Goal: Transaction & Acquisition: Subscribe to service/newsletter

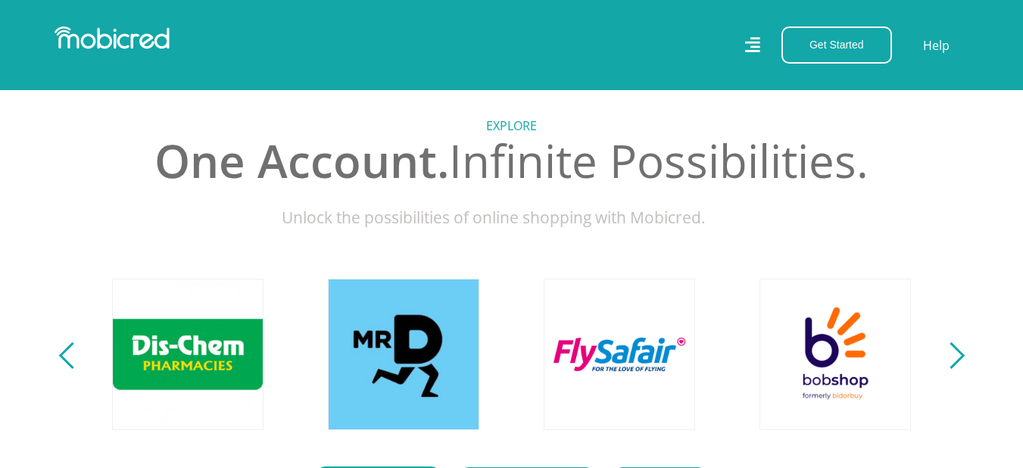
scroll to position [0, 1941]
click at [958, 356] on button "Next" at bounding box center [951, 354] width 19 height 30
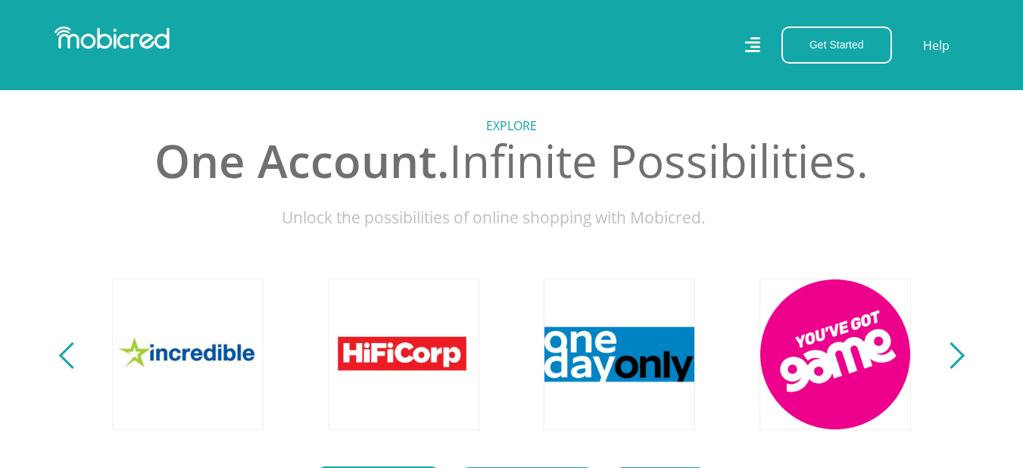
click at [958, 356] on button "Next" at bounding box center [951, 354] width 19 height 30
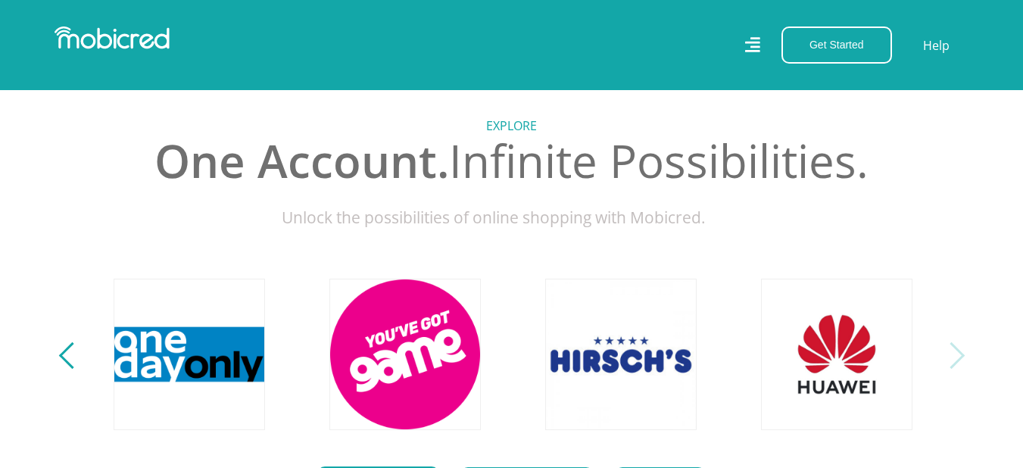
scroll to position [0, 3451]
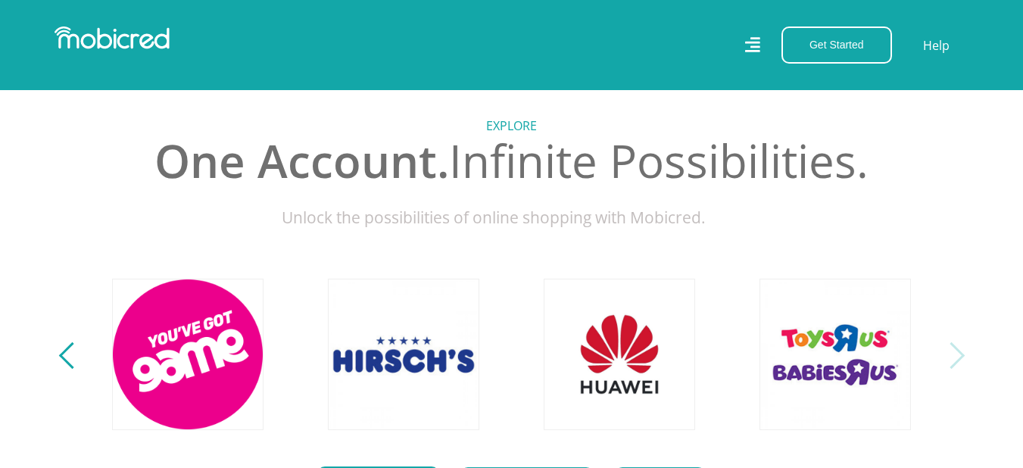
click at [958, 356] on button "Next" at bounding box center [951, 354] width 19 height 30
click at [59, 360] on section "Explore One Account. Infinite Possibilities. Unlock the possibilities of online…" at bounding box center [511, 325] width 1023 height 558
click at [63, 363] on button "Previous" at bounding box center [72, 354] width 19 height 30
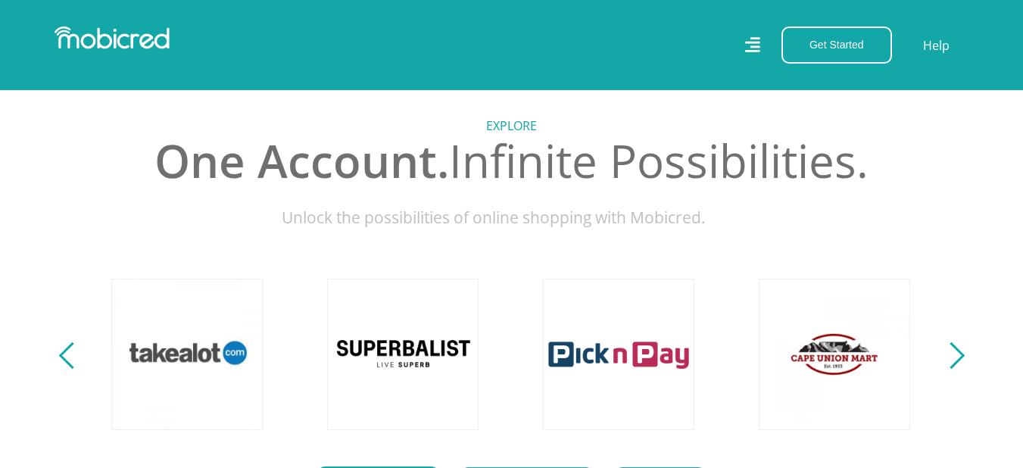
scroll to position [0, 0]
click at [954, 369] on div "Next" at bounding box center [950, 355] width 26 height 26
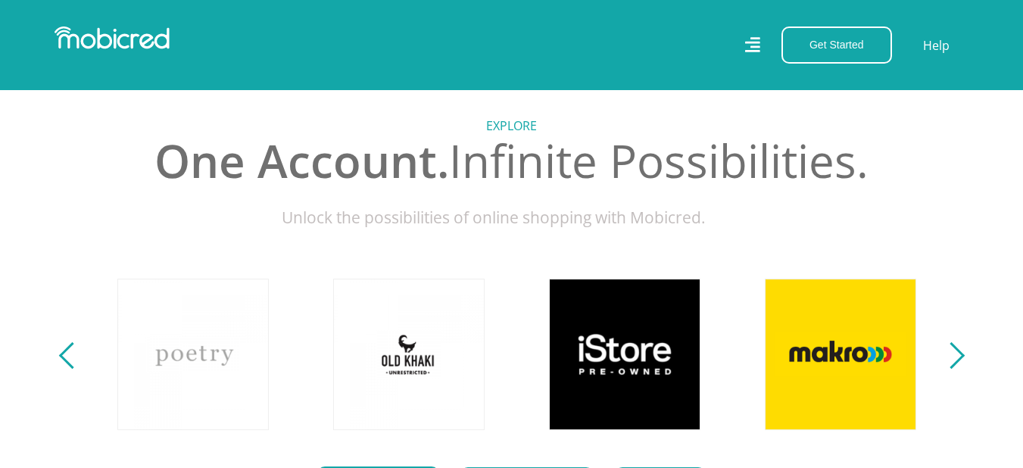
scroll to position [0, 863]
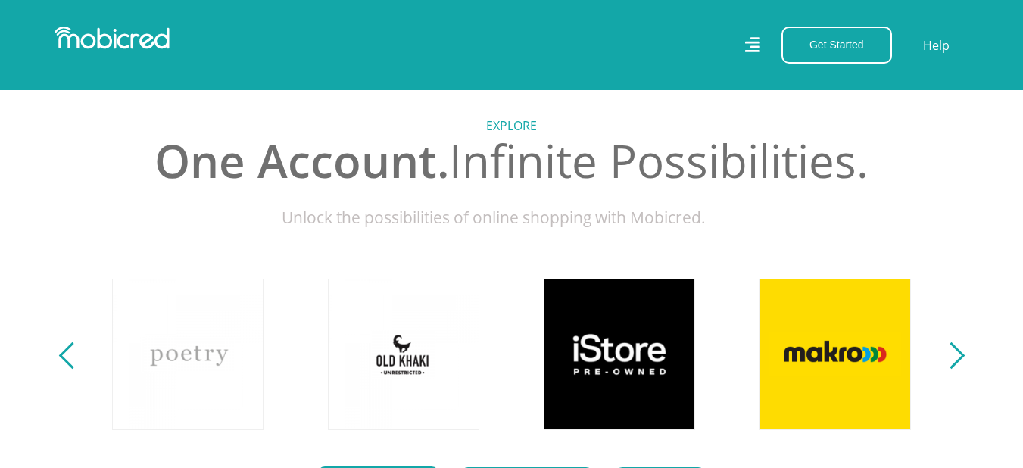
click at [954, 367] on div "Next" at bounding box center [950, 355] width 26 height 26
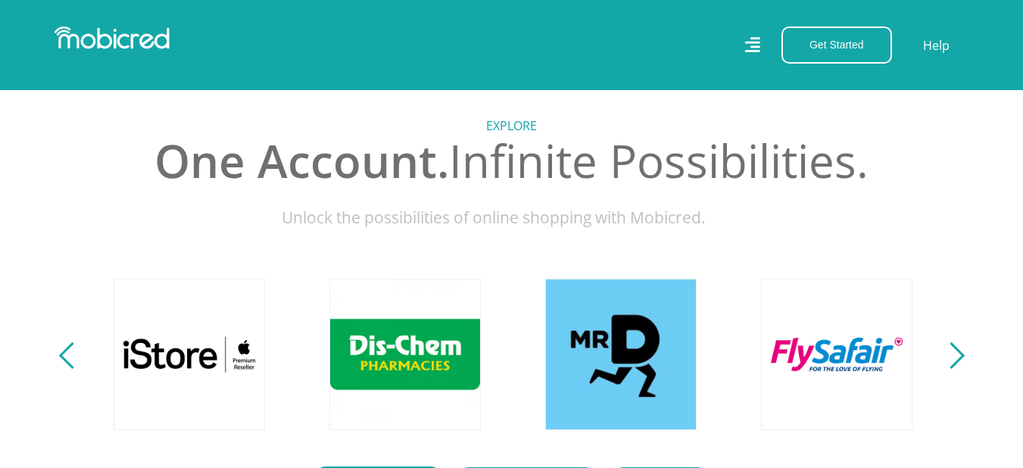
scroll to position [0, 1726]
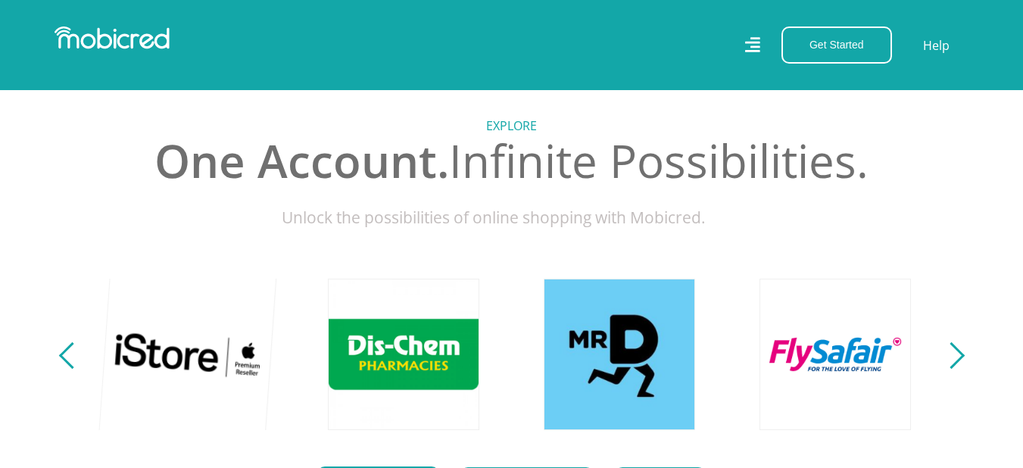
click at [188, 351] on link at bounding box center [188, 354] width 178 height 178
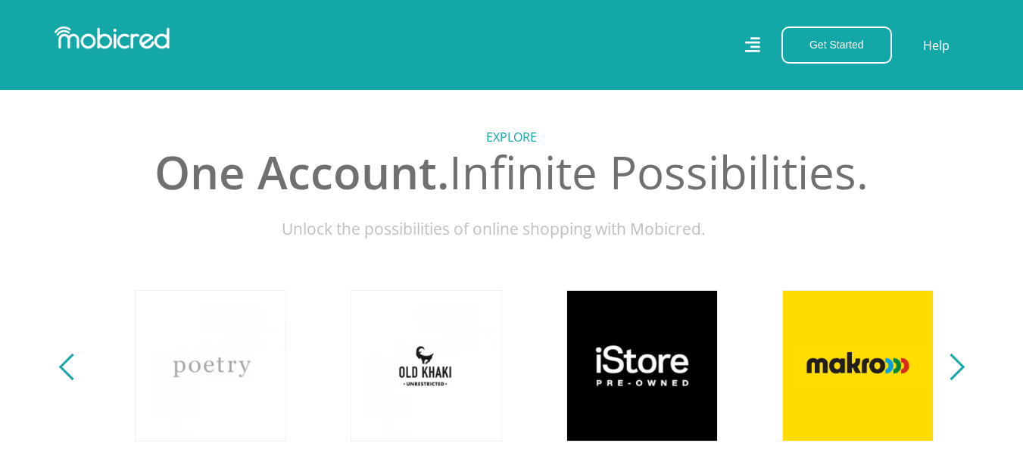
scroll to position [0, 863]
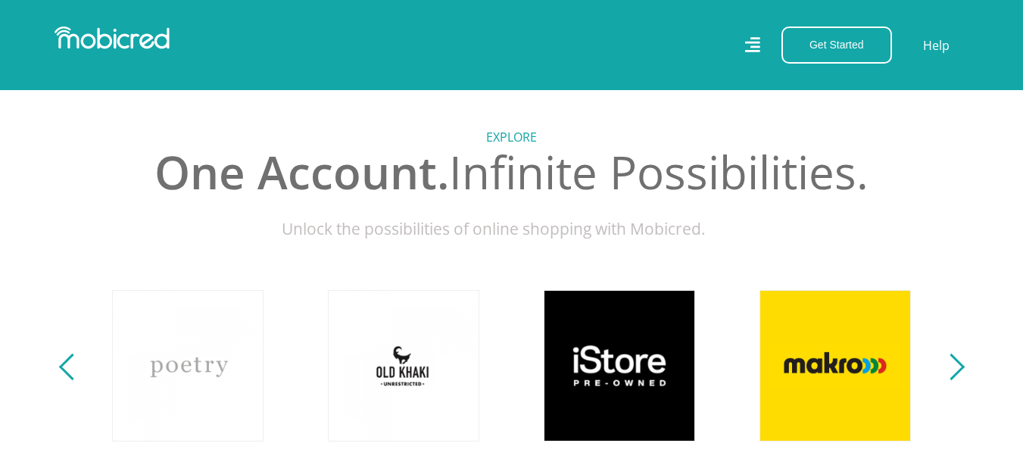
click at [70, 378] on div "Previous" at bounding box center [71, 366] width 26 height 26
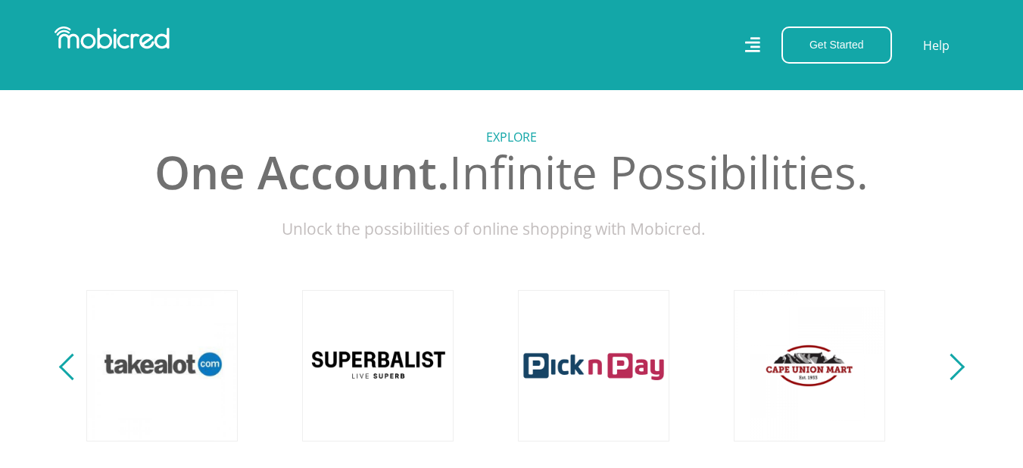
scroll to position [0, 0]
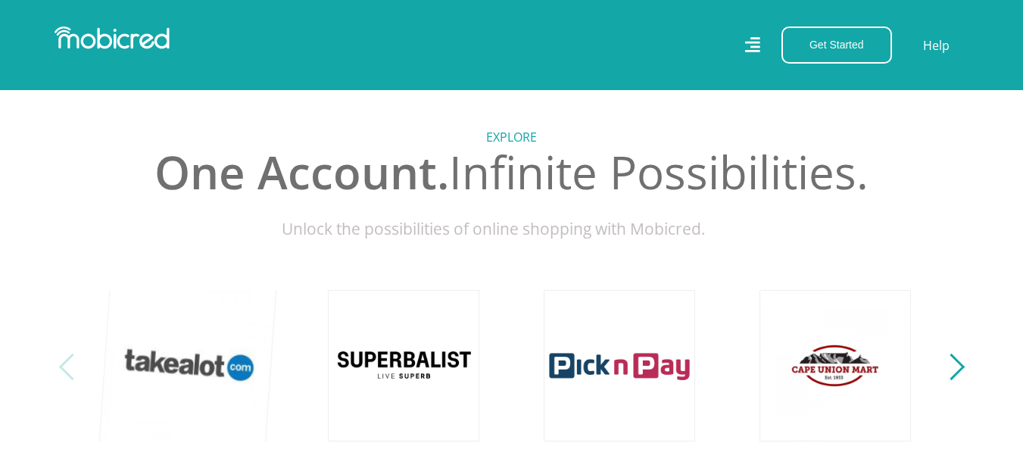
click at [235, 387] on link at bounding box center [188, 365] width 178 height 178
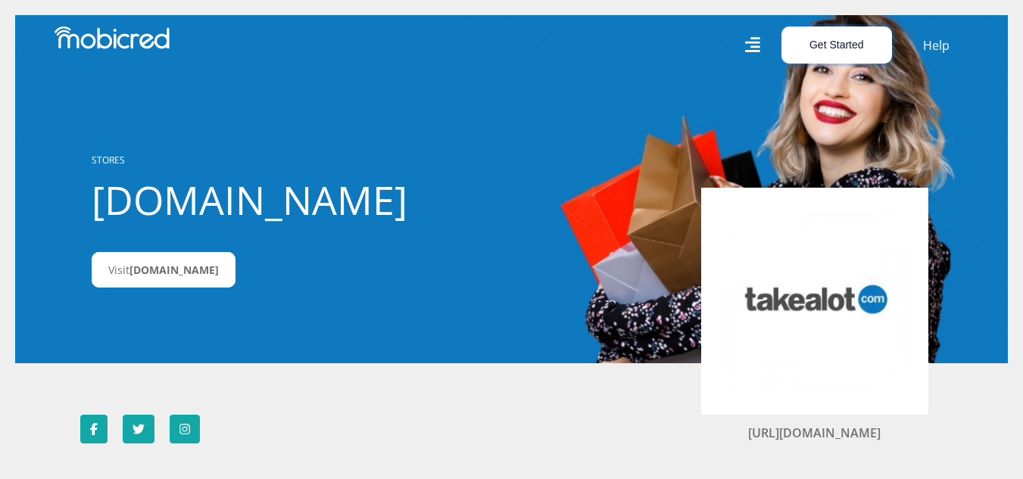
click at [864, 47] on button "Get Started" at bounding box center [836, 44] width 111 height 37
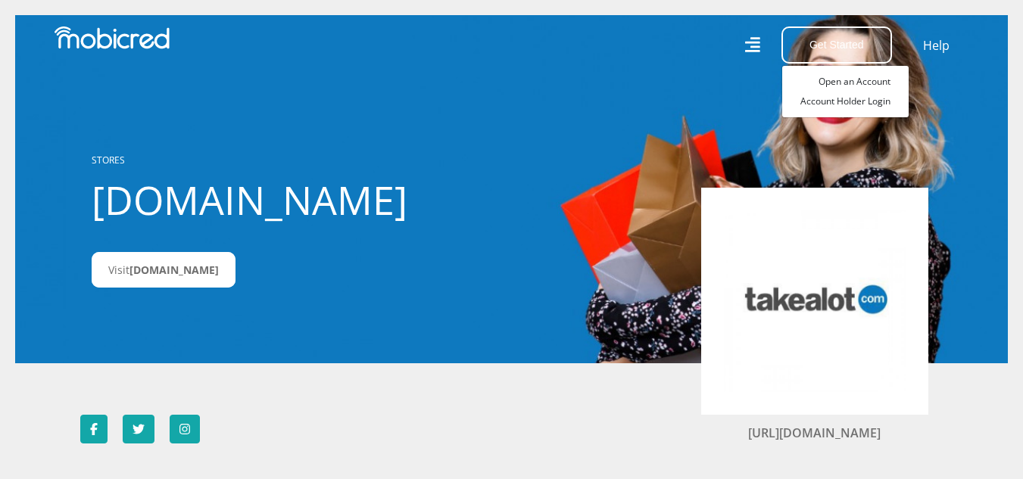
click at [963, 150] on div at bounding box center [511, 189] width 992 height 479
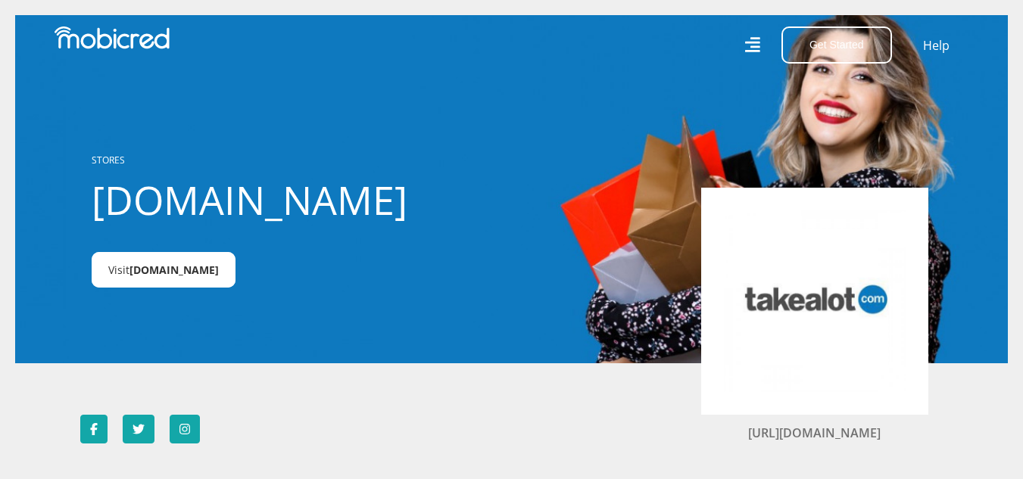
click at [200, 268] on span "Takealot.com" at bounding box center [173, 270] width 89 height 14
